Goal: Task Accomplishment & Management: Manage account settings

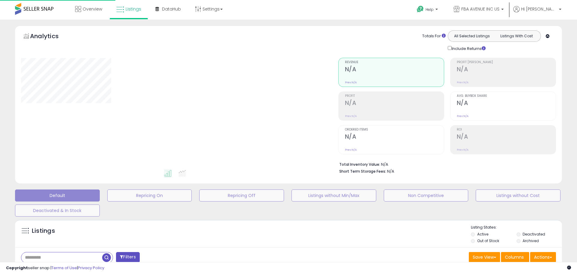
type input "**********"
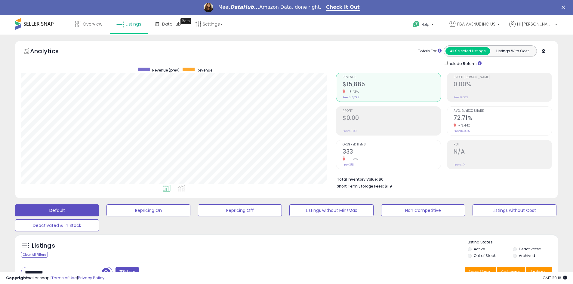
scroll to position [123, 315]
click at [491, 19] on link "FBA AVENUE INC US" at bounding box center [474, 25] width 59 height 20
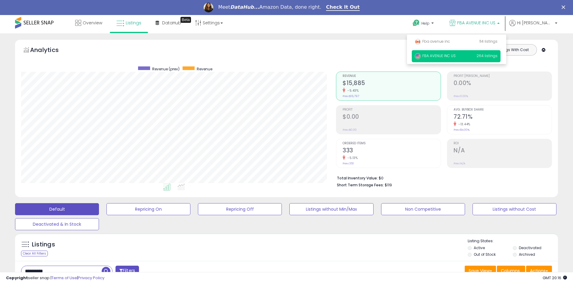
scroll to position [140, 0]
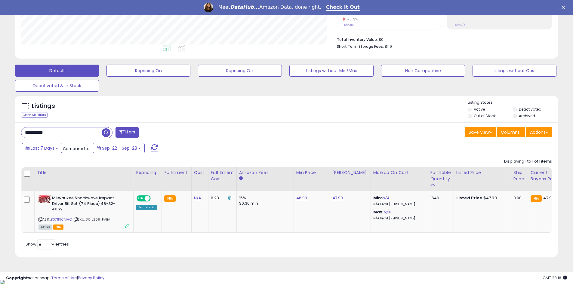
drag, startPoint x: 68, startPoint y: 135, endPoint x: 3, endPoint y: 135, distance: 64.4
click at [4, 135] on div "**********" at bounding box center [286, 83] width 567 height 364
click at [433, 177] on div "Fulfillable Quantity" at bounding box center [440, 176] width 21 height 13
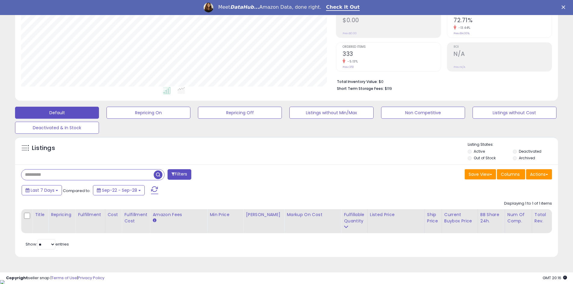
type input "**********"
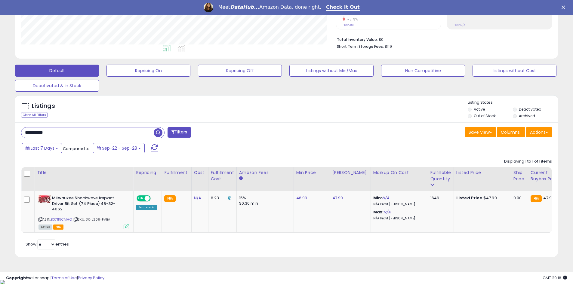
drag, startPoint x: 110, startPoint y: 132, endPoint x: -13, endPoint y: 136, distance: 123.1
click at [0, 136] on html "Unable to login Retrieving listings data.. has not yet accepted the Terms of Us…" at bounding box center [286, 2] width 573 height 284
click at [157, 133] on span "button" at bounding box center [158, 132] width 9 height 9
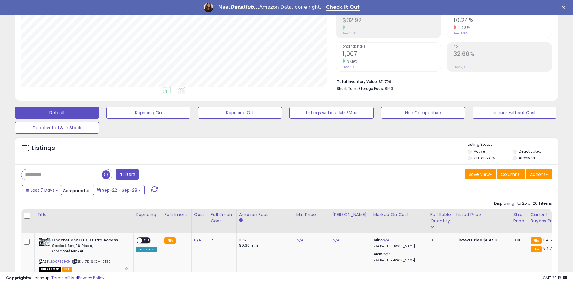
scroll to position [123, 315]
click at [430, 220] on div "Fulfillable Quantity" at bounding box center [440, 218] width 21 height 13
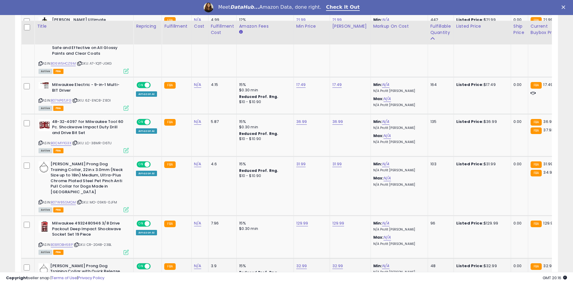
scroll to position [284, 0]
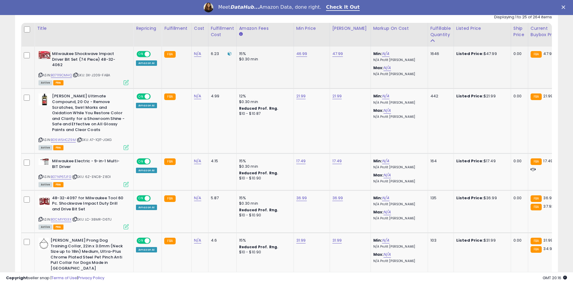
click at [41, 73] on icon at bounding box center [40, 74] width 4 height 3
click at [41, 75] on icon at bounding box center [40, 74] width 4 height 3
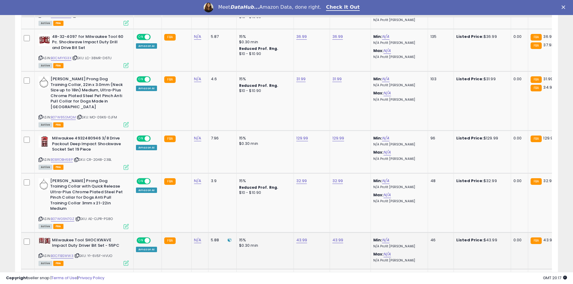
scroll to position [465, 0]
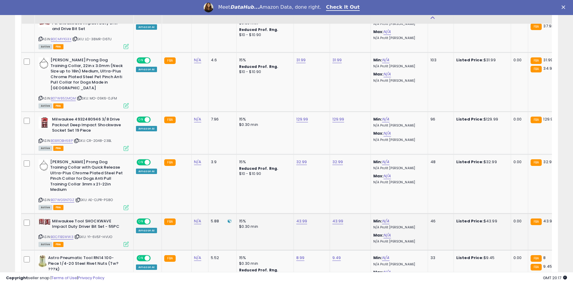
click at [41, 235] on icon at bounding box center [40, 236] width 4 height 3
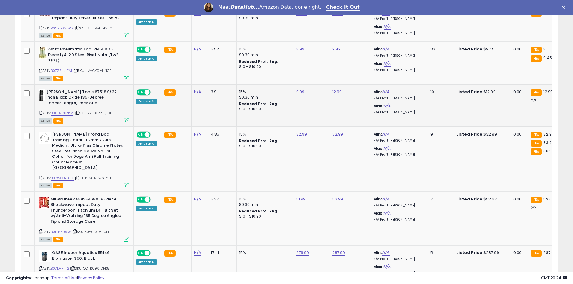
scroll to position [675, 0]
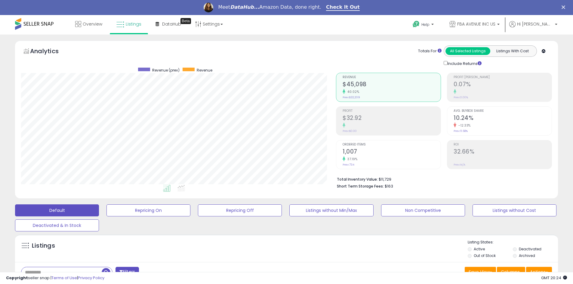
scroll to position [123, 315]
click at [544, 24] on span "Hi [PERSON_NAME]" at bounding box center [535, 24] width 36 height 6
click at [548, 46] on link "Account" at bounding box center [544, 47] width 16 height 6
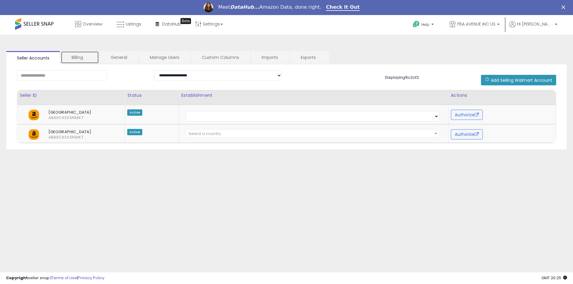
click at [77, 57] on link "Billing" at bounding box center [80, 57] width 38 height 13
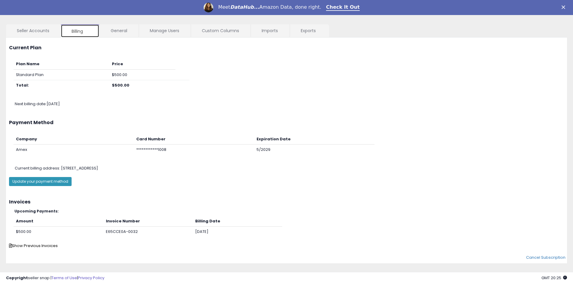
scroll to position [36, 0]
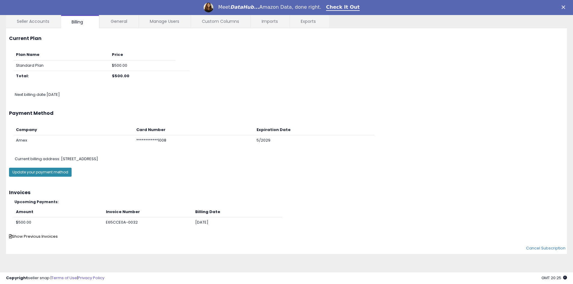
click at [55, 173] on button "Update your payment method" at bounding box center [40, 172] width 63 height 9
